Goal: Task Accomplishment & Management: Complete application form

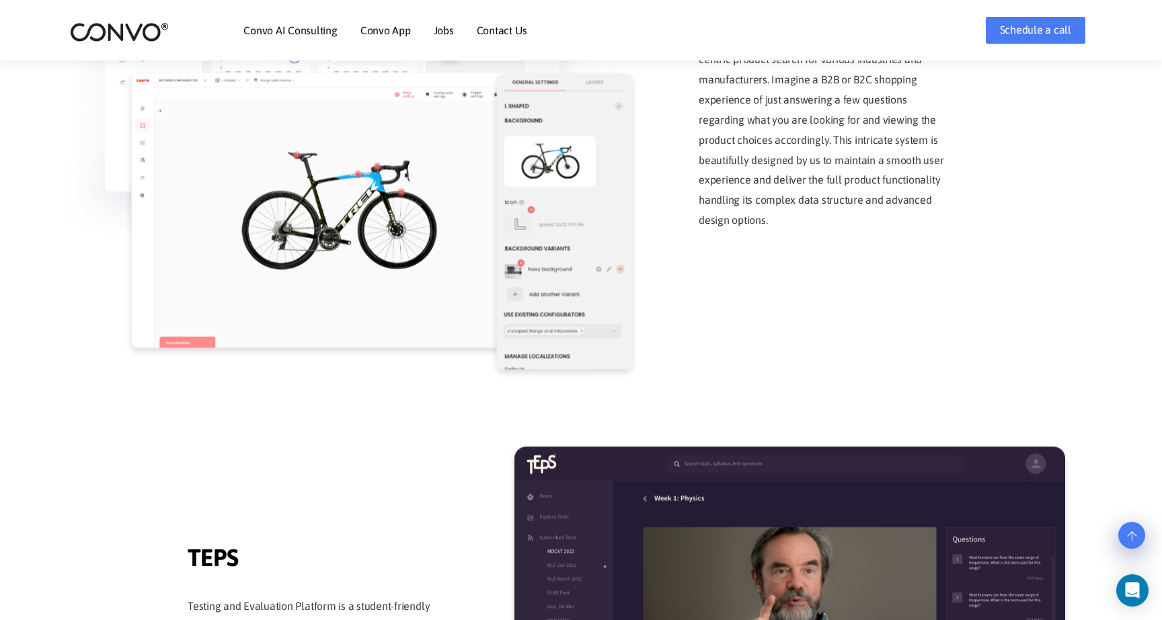
scroll to position [1878, 0]
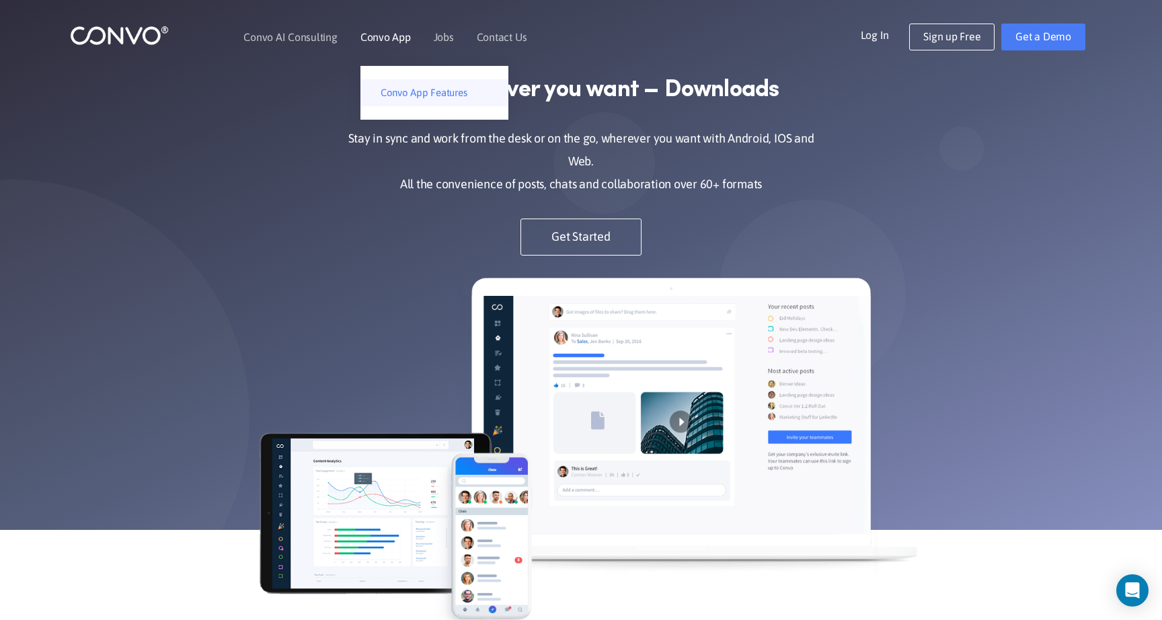
click at [405, 92] on link "Convo App Features" at bounding box center [434, 92] width 148 height 27
